Goal: Task Accomplishment & Management: Manage account settings

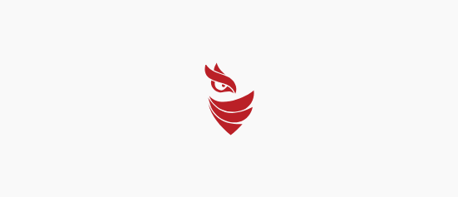
select select "English"
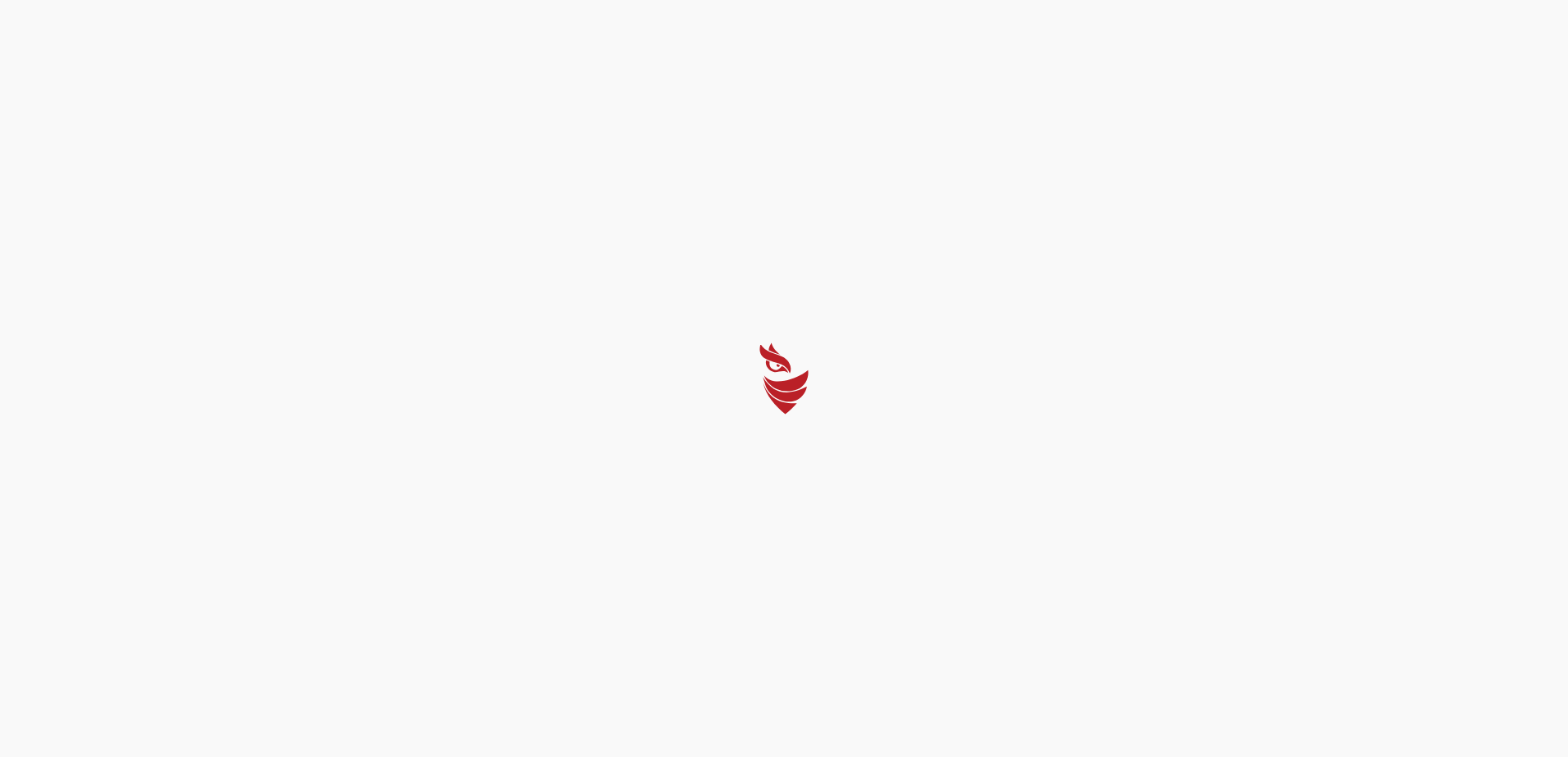
select select "English"
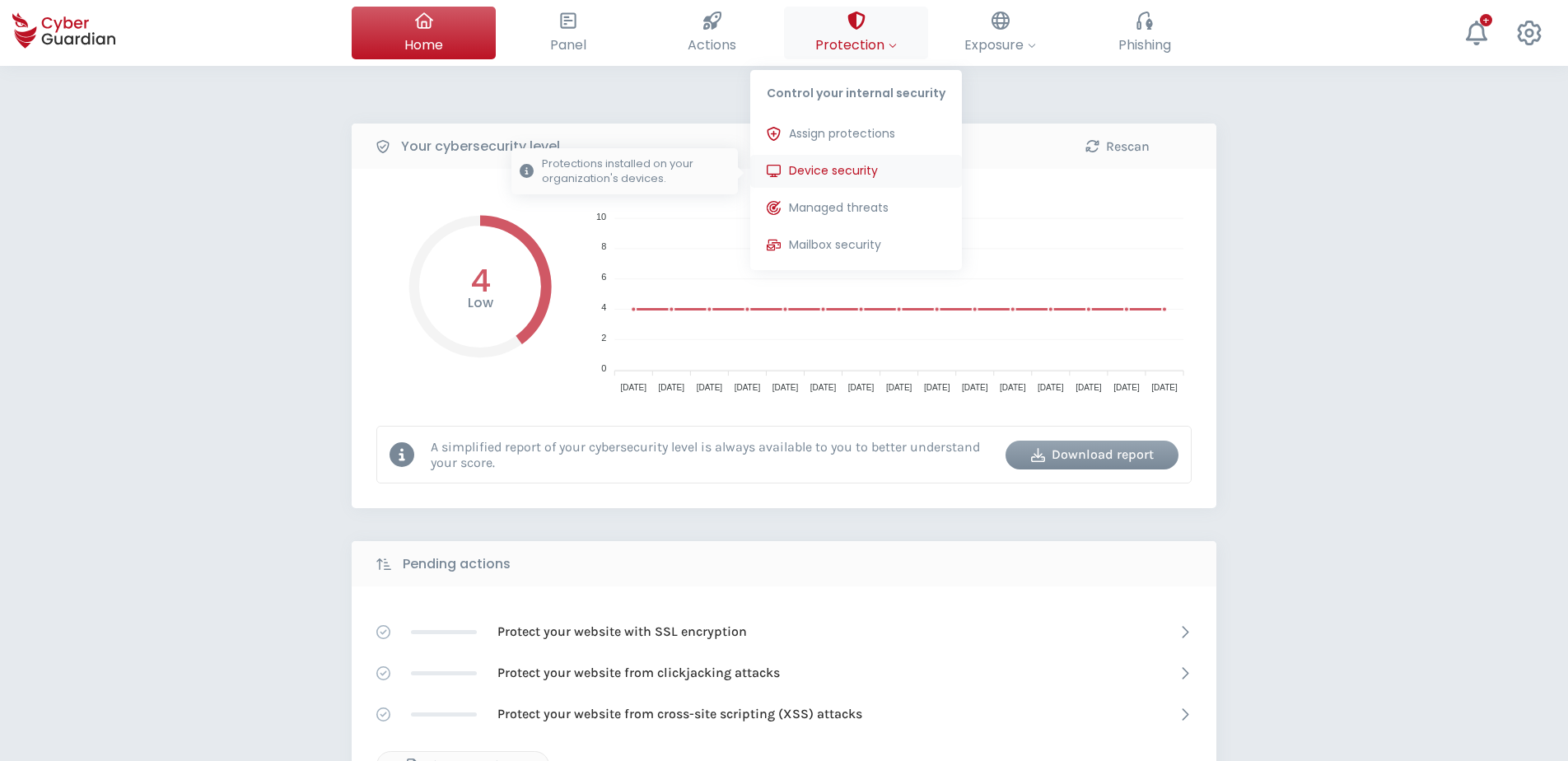
click at [423, 171] on span "Device security" at bounding box center [834, 171] width 89 height 17
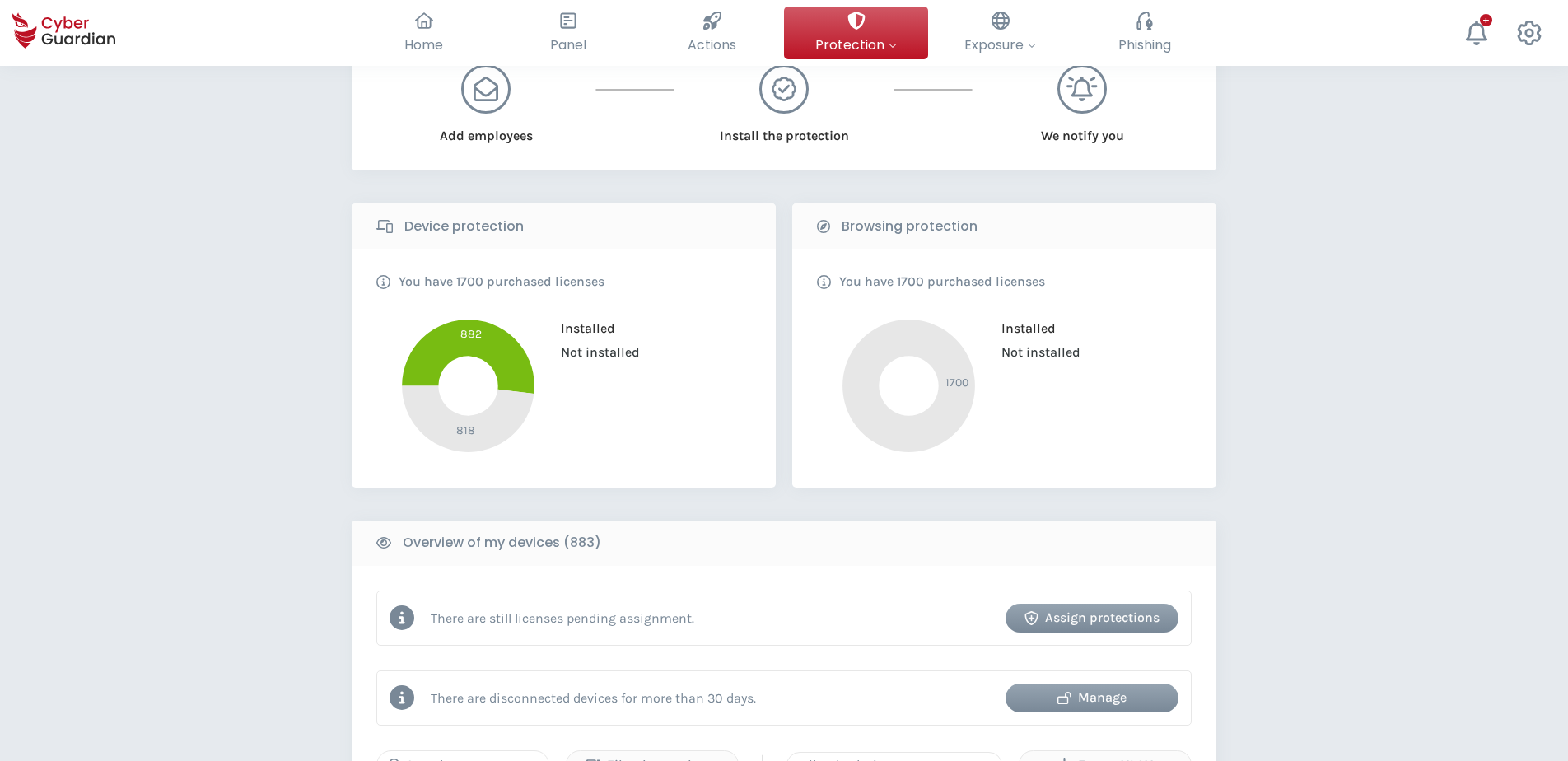
scroll to position [82, 0]
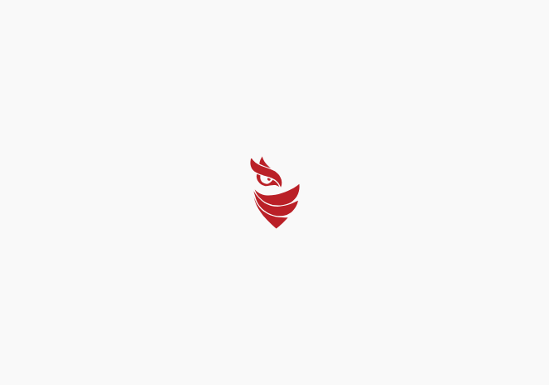
select select "English"
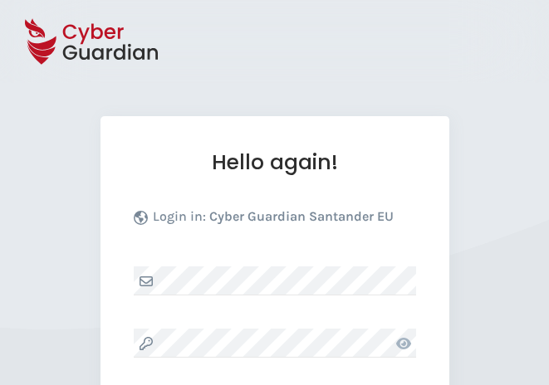
select select "English"
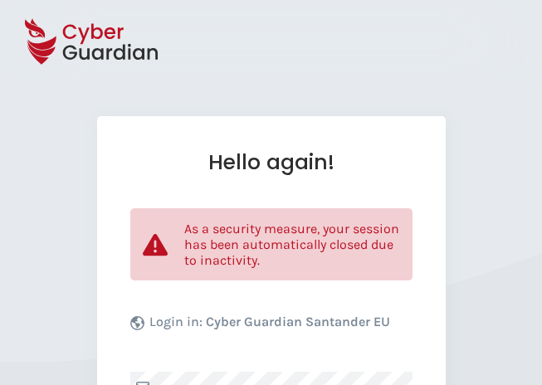
select select "English"
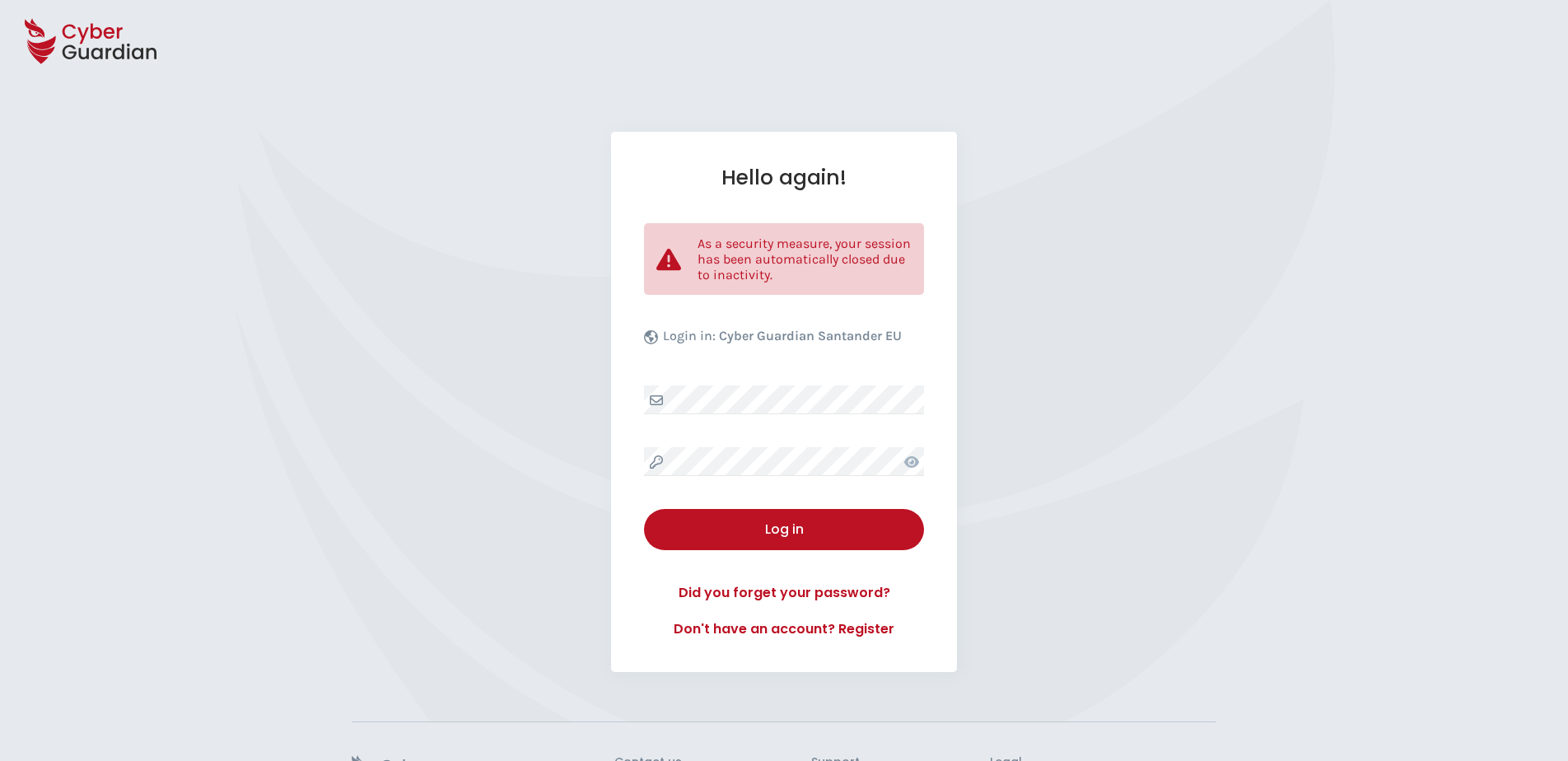
select select "English"
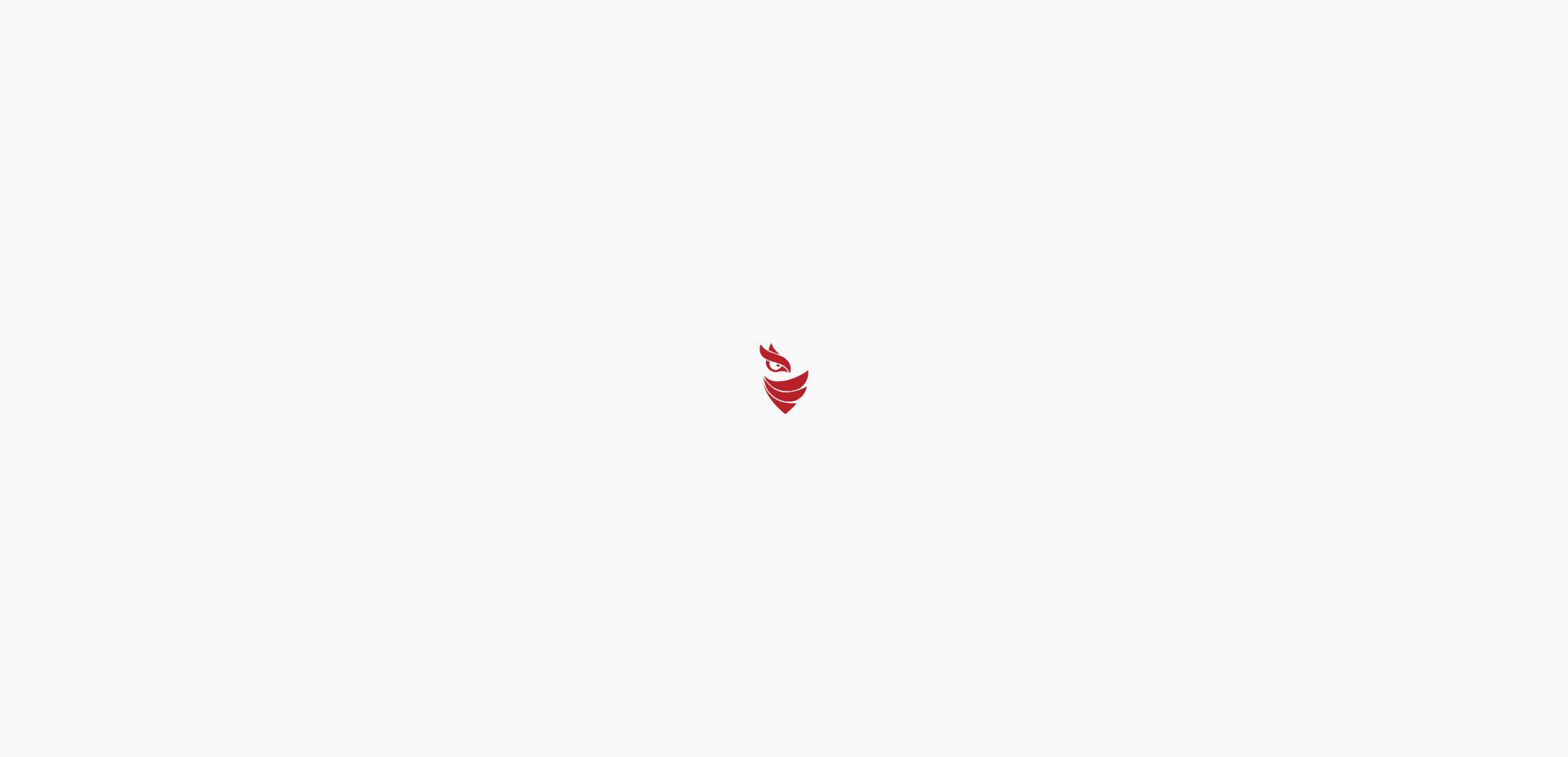
select select "English"
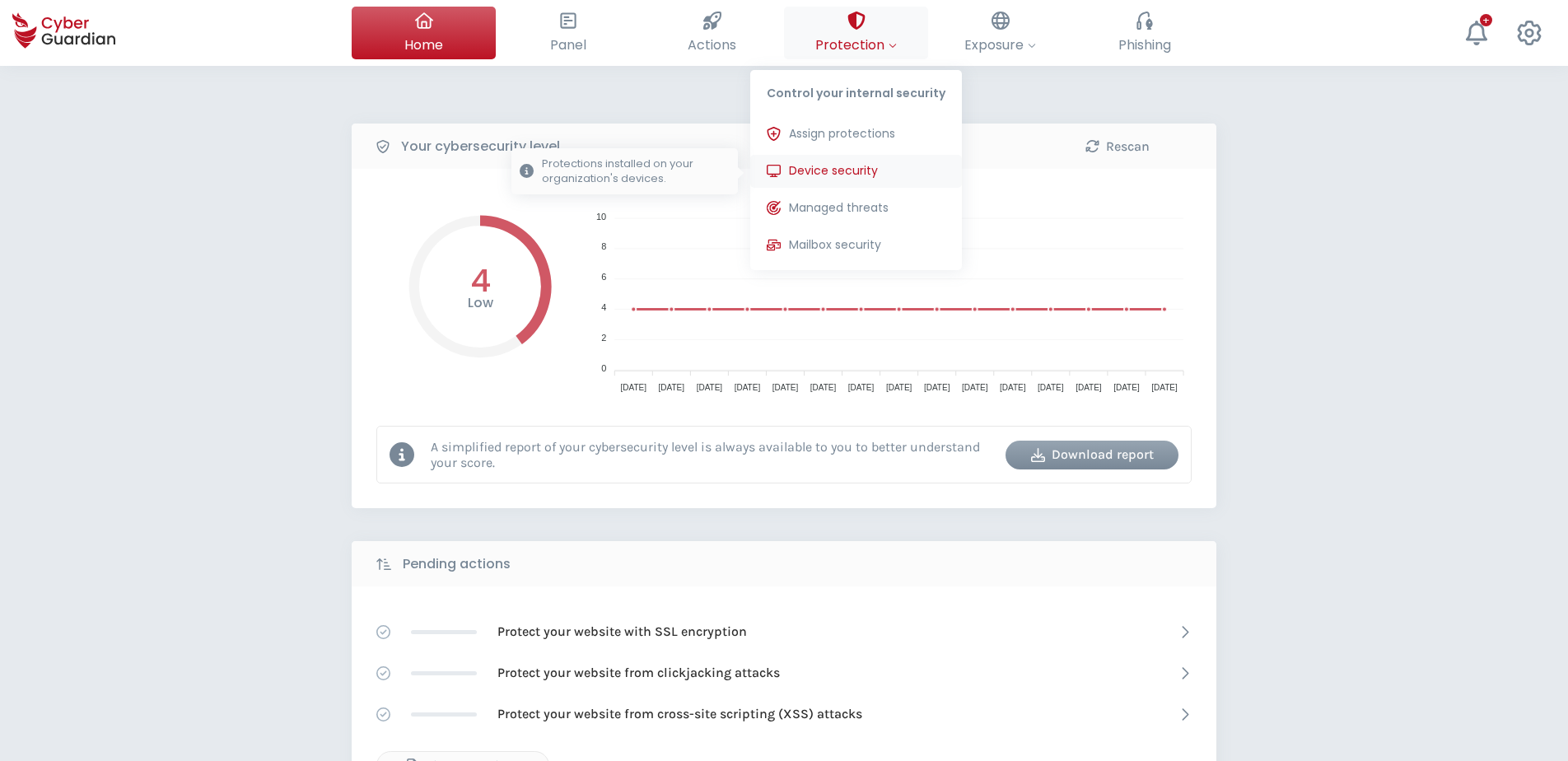
click at [878, 169] on span "Device security" at bounding box center [834, 171] width 89 height 17
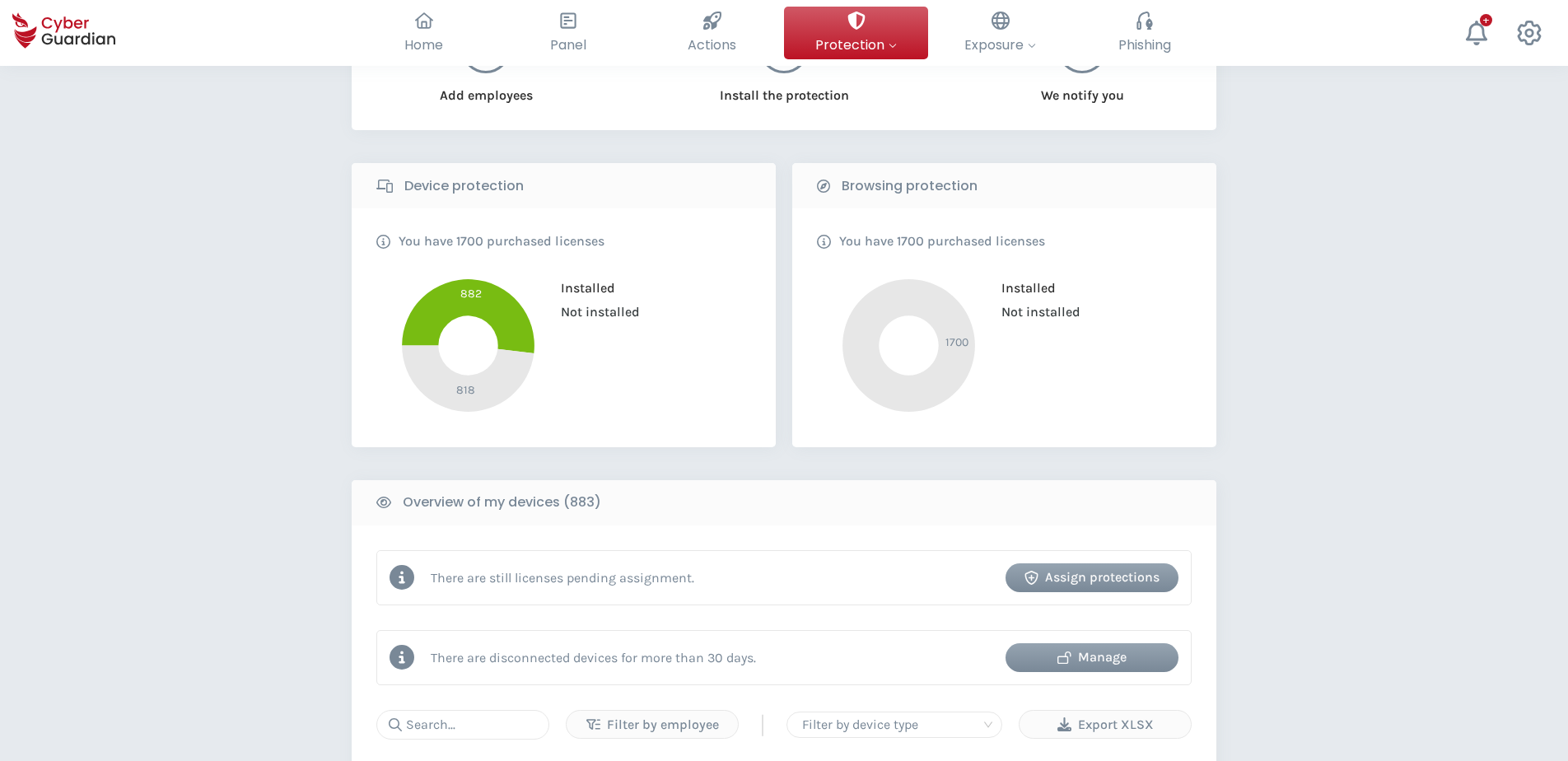
scroll to position [247, 0]
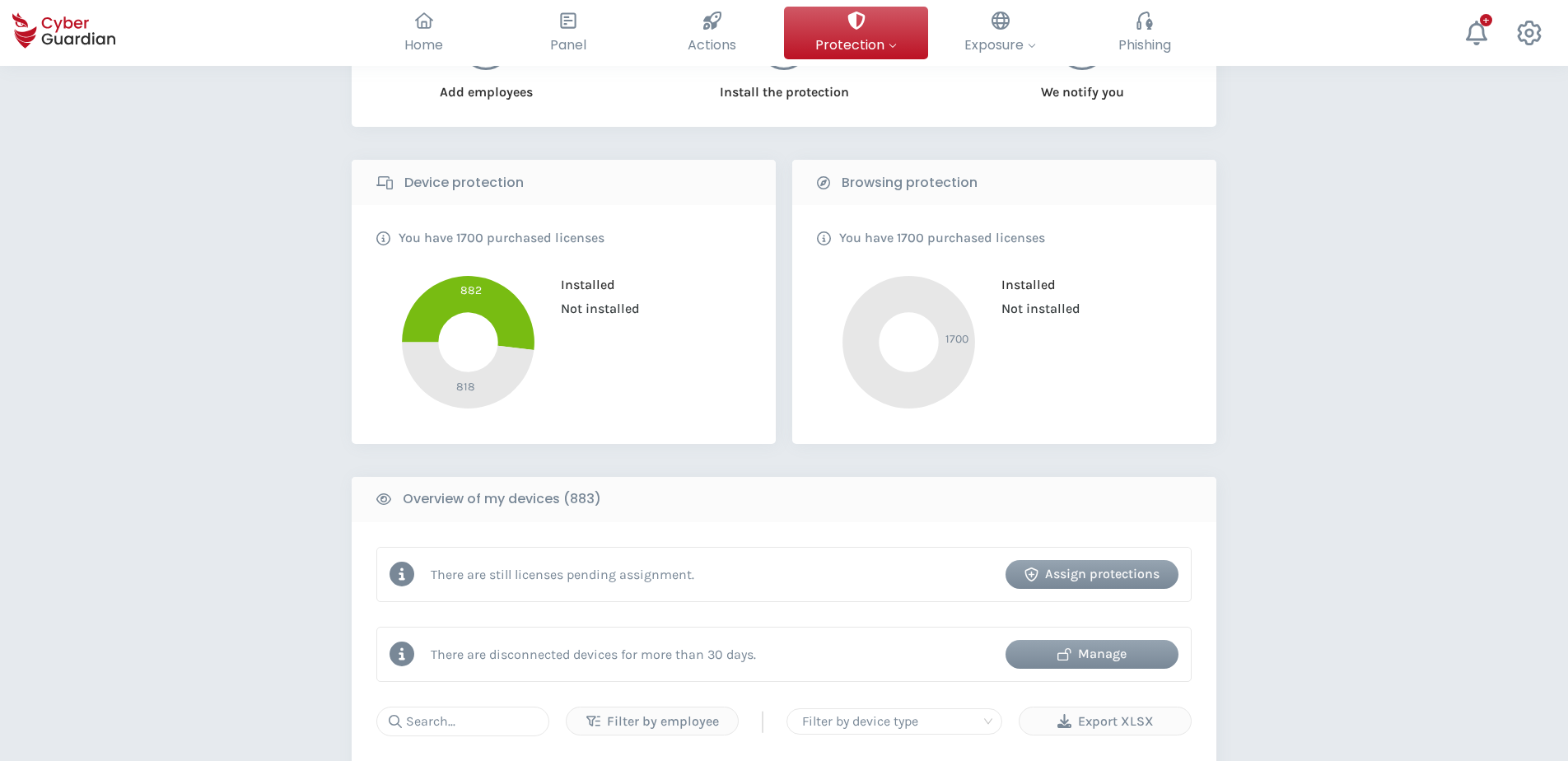
click at [1082, 651] on div "Manage" at bounding box center [1093, 655] width 149 height 20
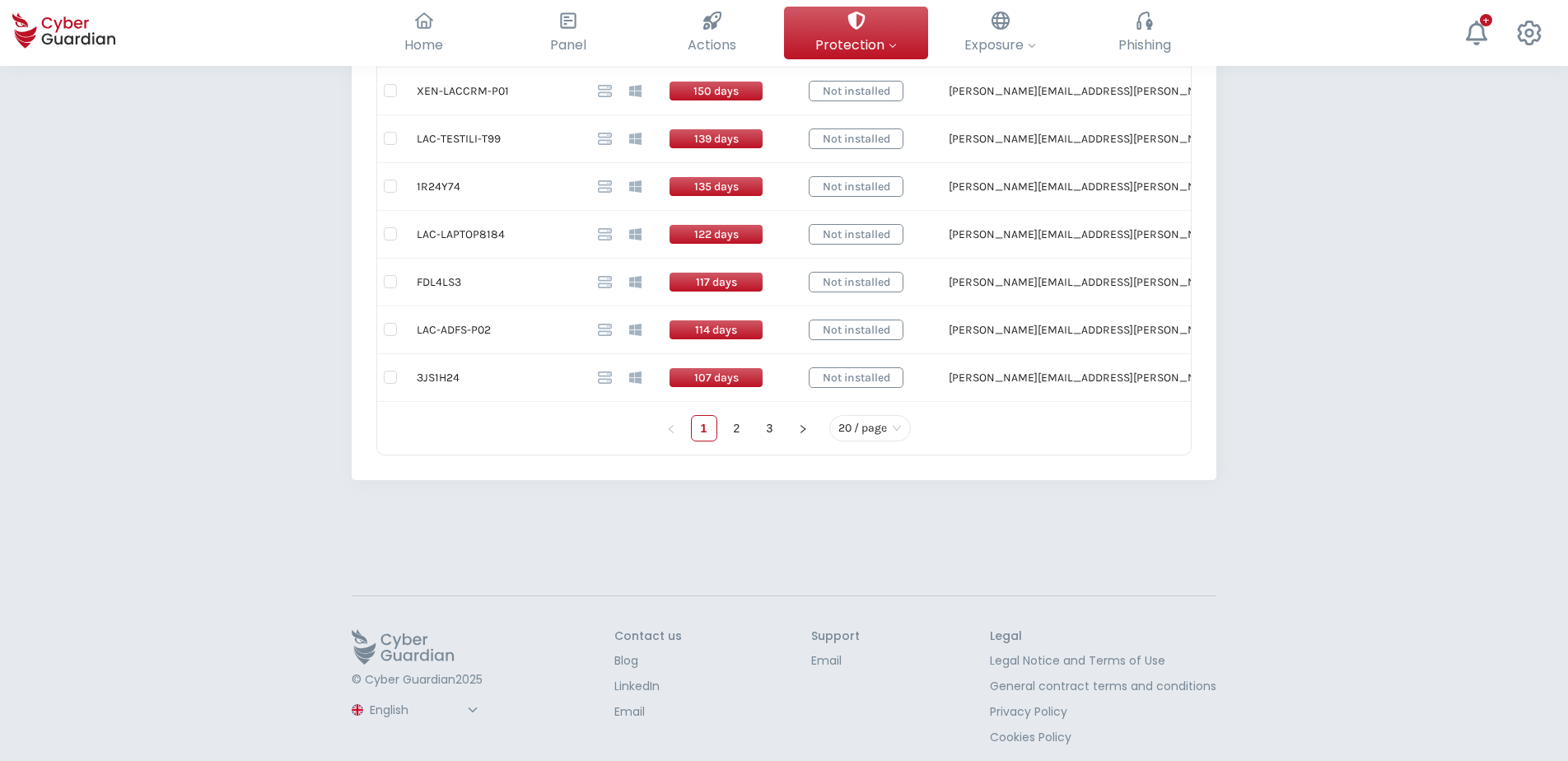
scroll to position [1154, 0]
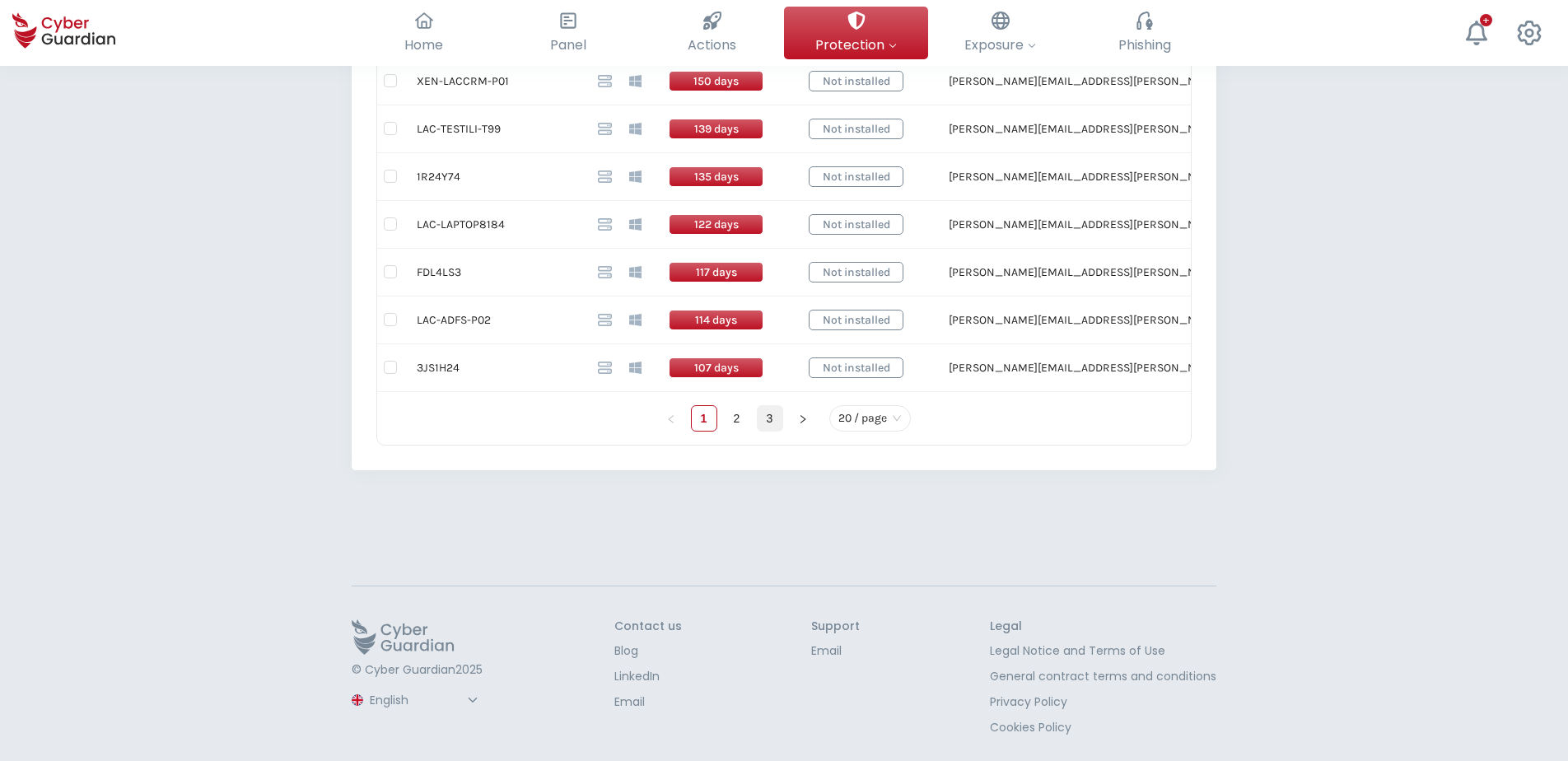
click at [772, 419] on link "3" at bounding box center [770, 418] width 25 height 25
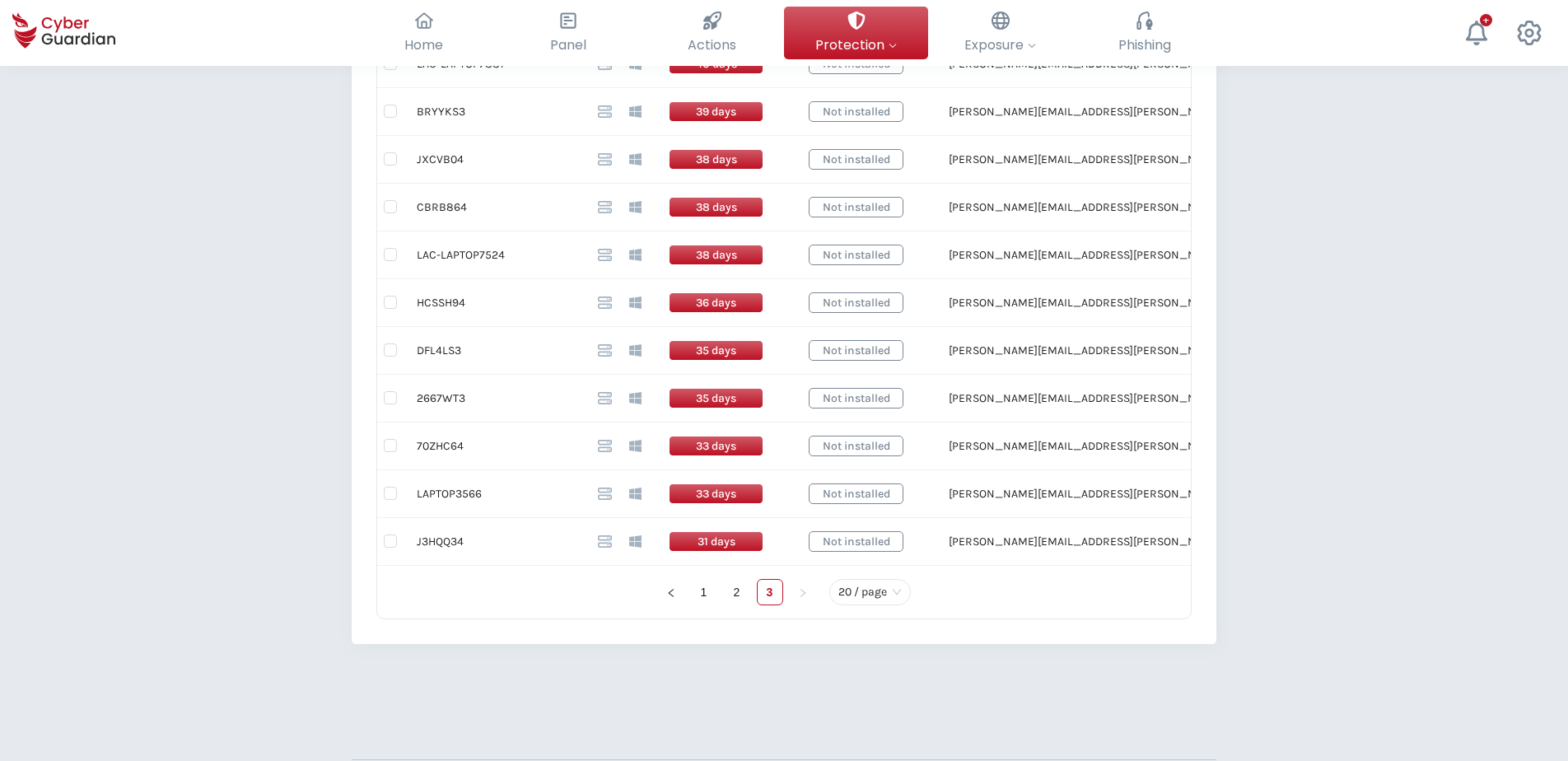
scroll to position [845, 0]
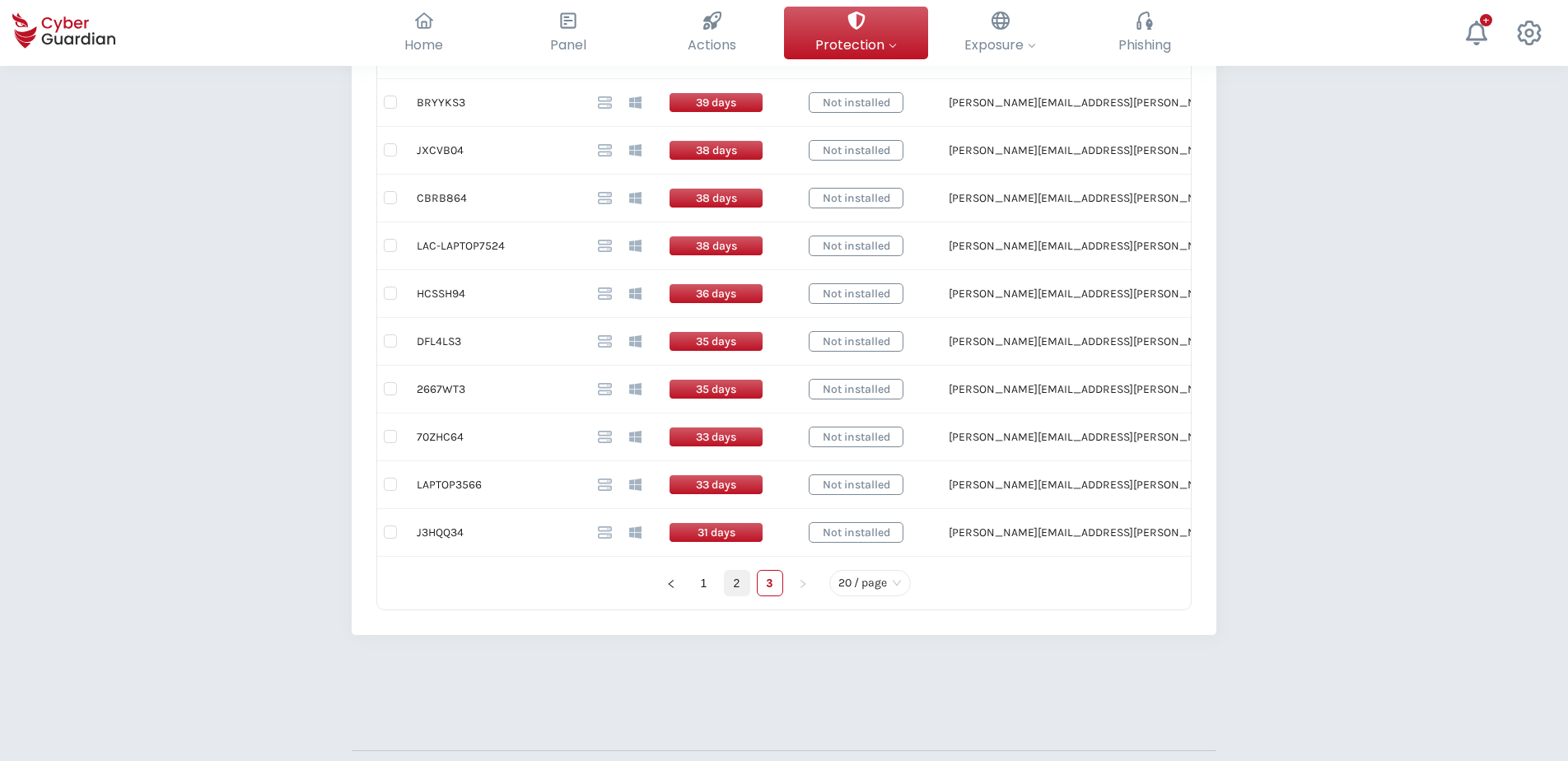
click at [729, 581] on link "2" at bounding box center [737, 583] width 25 height 25
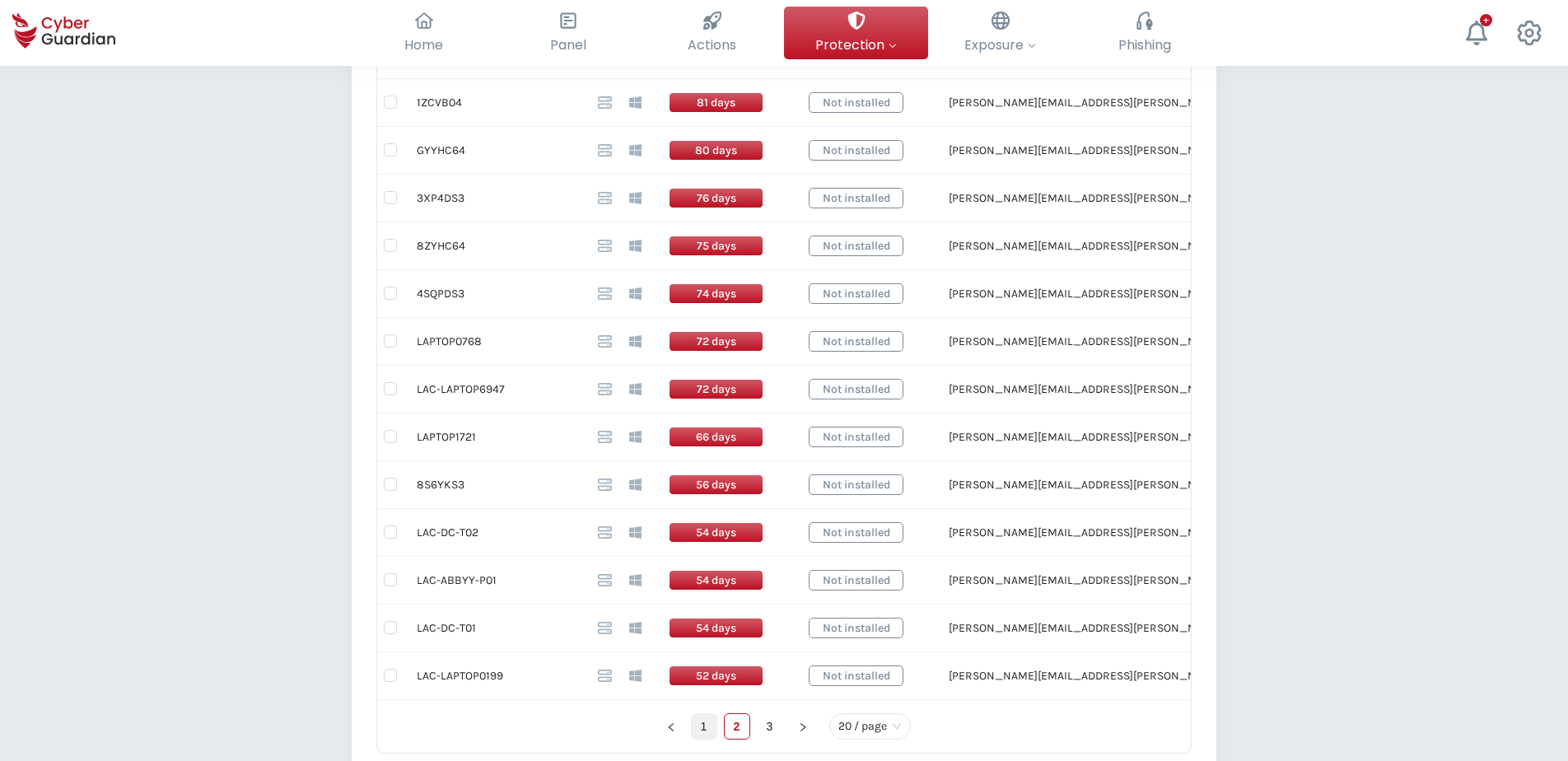
click at [706, 720] on link "1" at bounding box center [704, 726] width 25 height 25
drag, startPoint x: 706, startPoint y: 720, endPoint x: 617, endPoint y: 727, distance: 89.3
click at [617, 727] on ul "1 2 3 20 / page" at bounding box center [784, 726] width 814 height 27
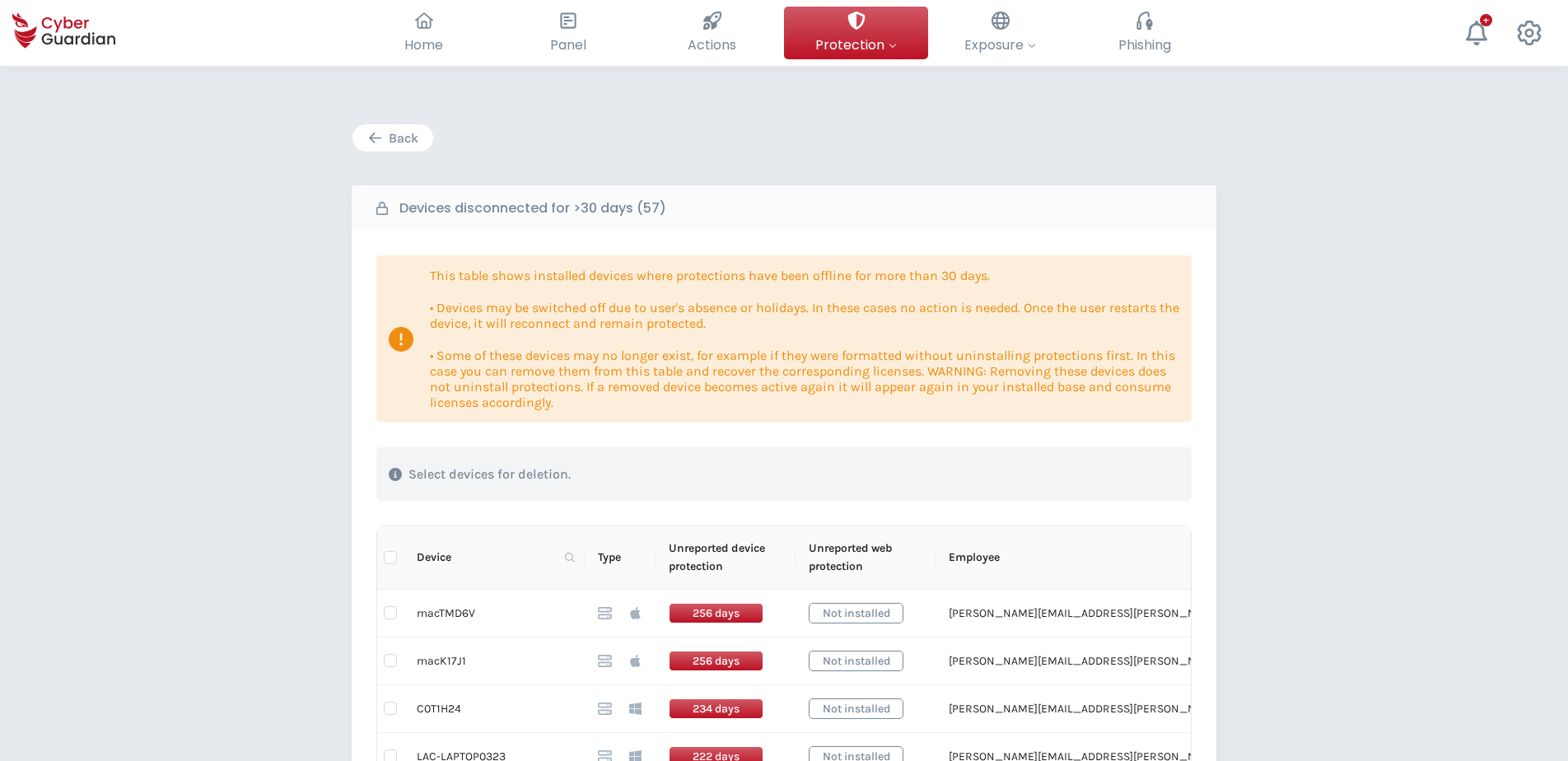
click at [417, 140] on div "Back" at bounding box center [393, 139] width 56 height 20
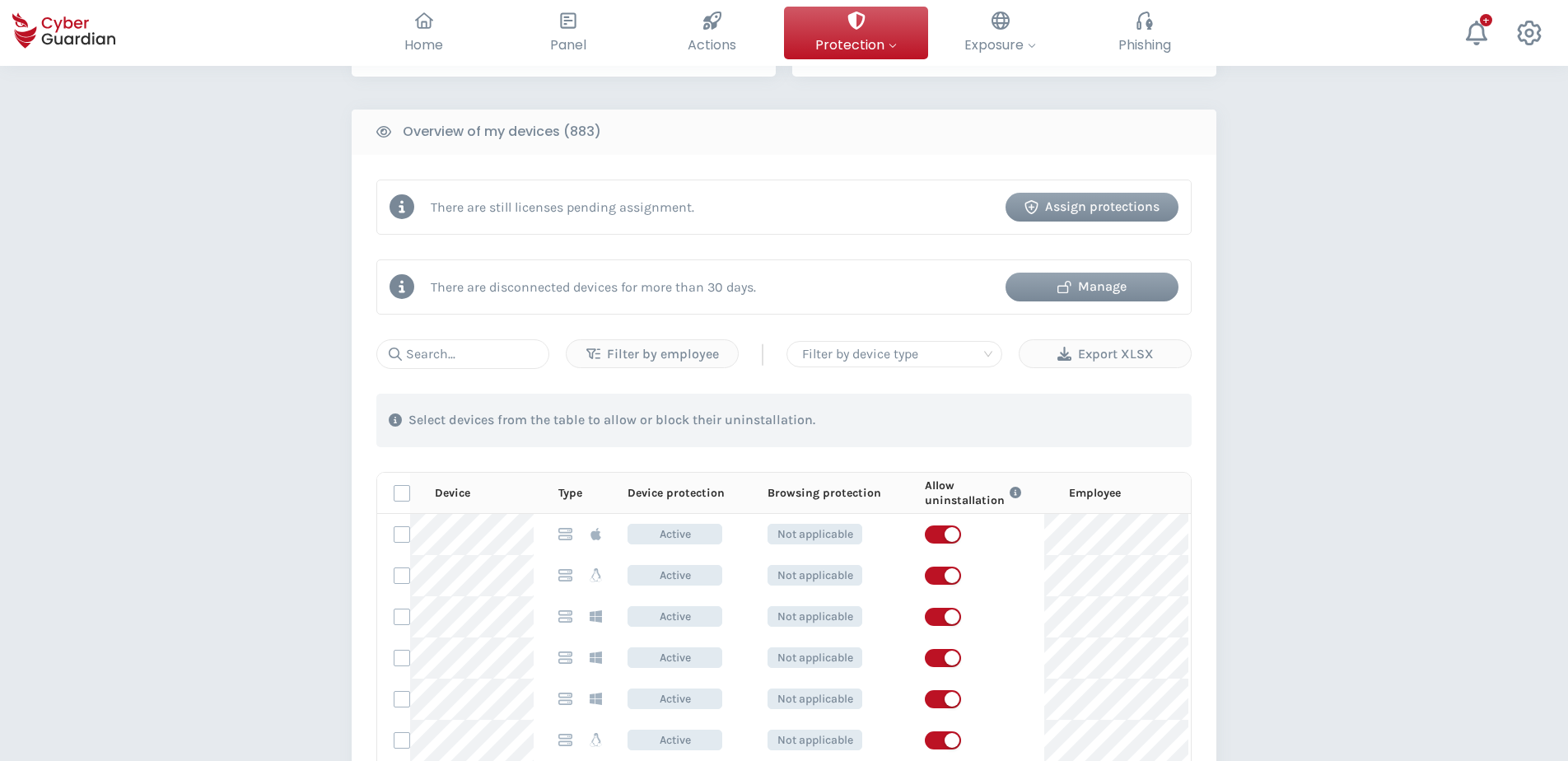
scroll to position [329, 0]
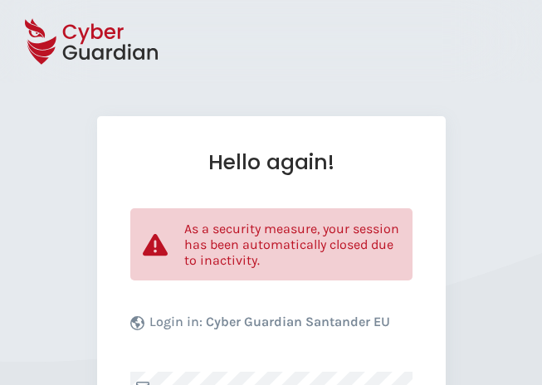
select select "English"
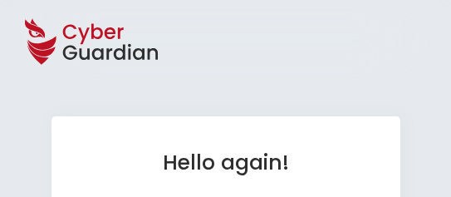
select select "English"
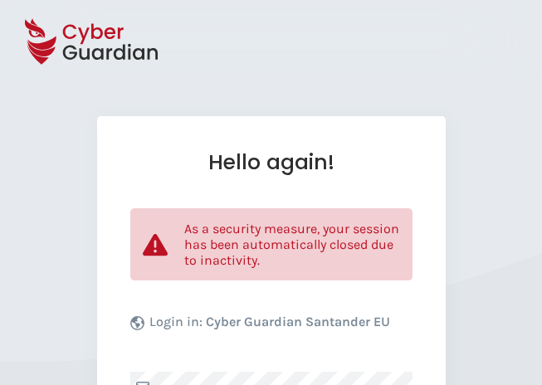
select select "English"
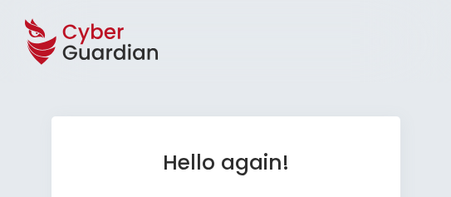
select select "English"
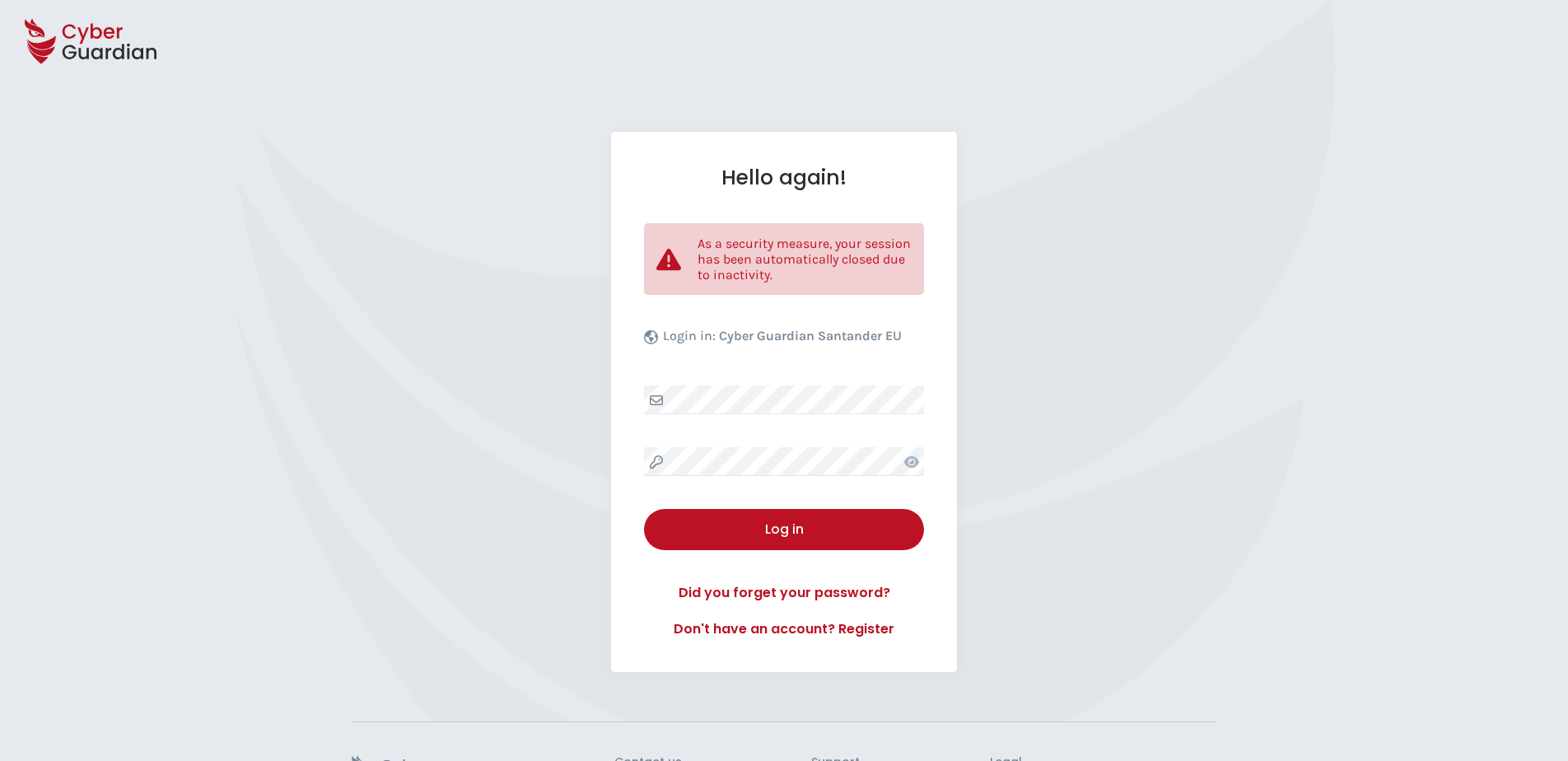
select select "English"
